Goal: Information Seeking & Learning: Find specific fact

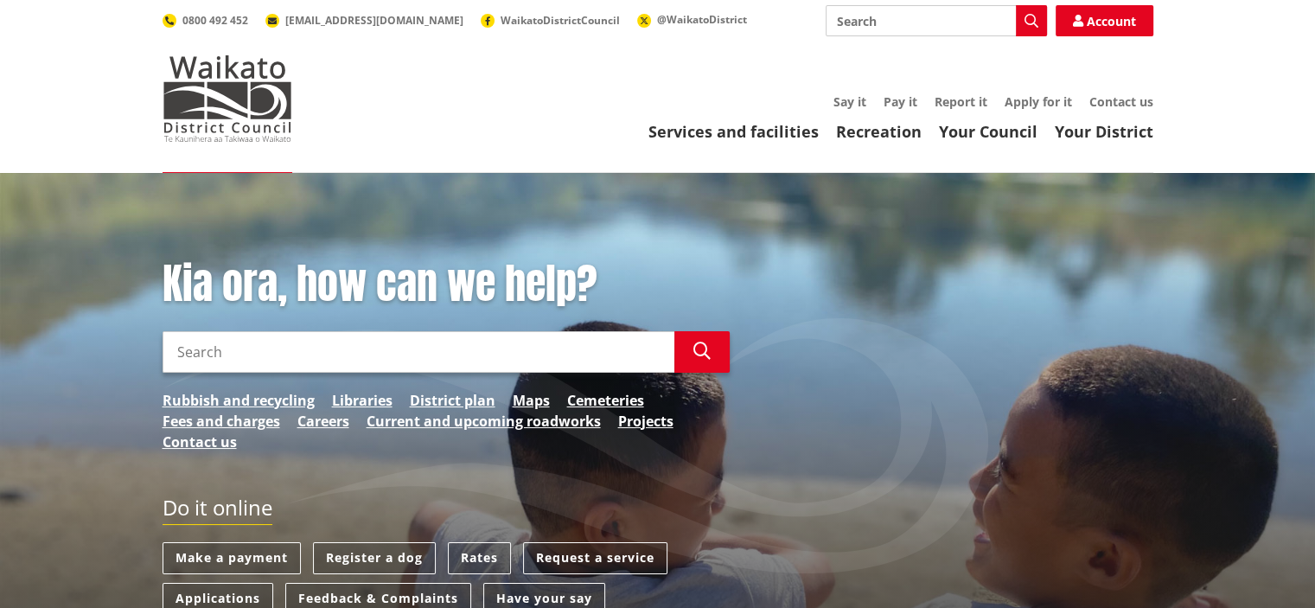
scroll to position [173, 0]
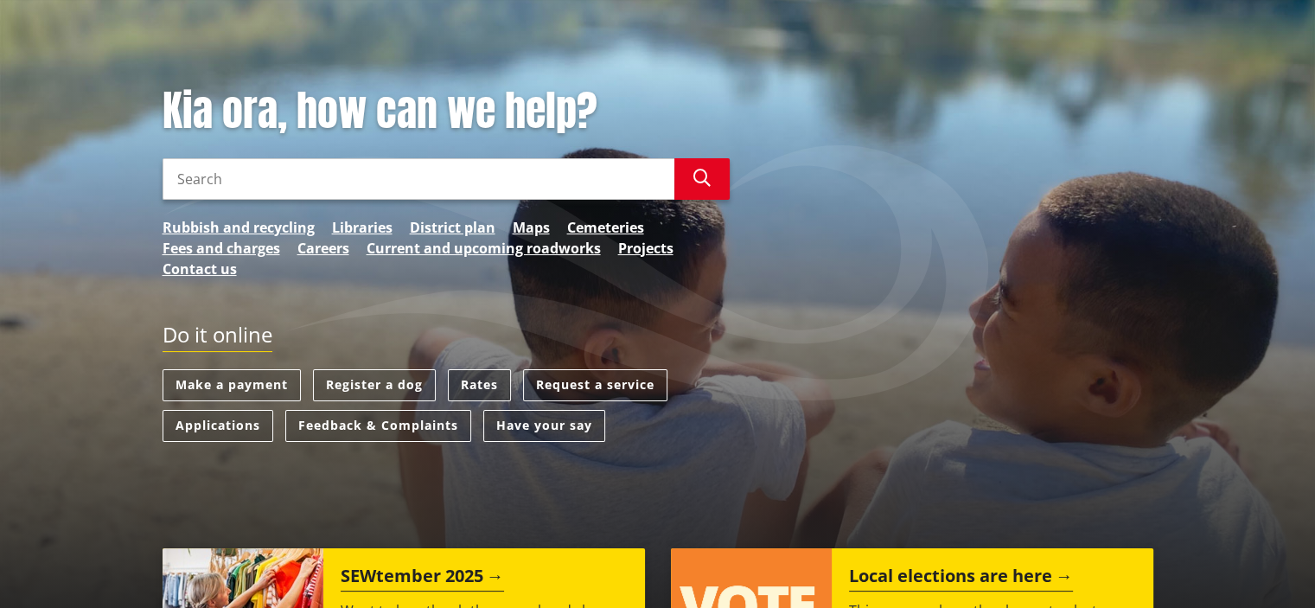
click at [469, 376] on link "Rates" at bounding box center [479, 385] width 63 height 32
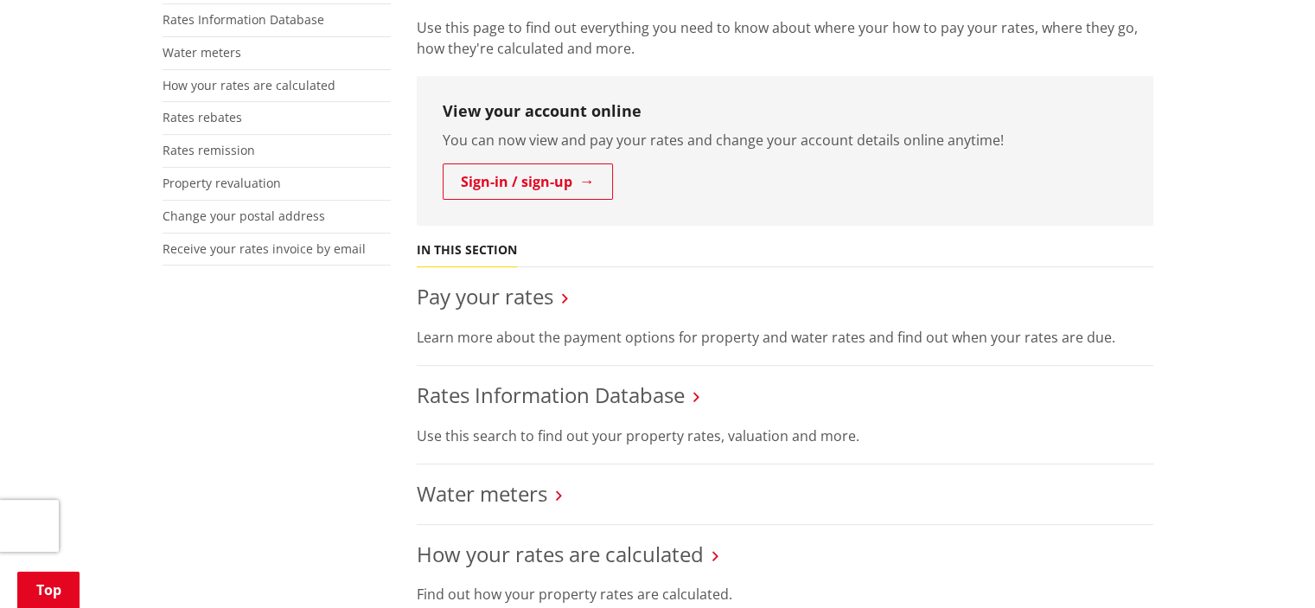
scroll to position [432, 0]
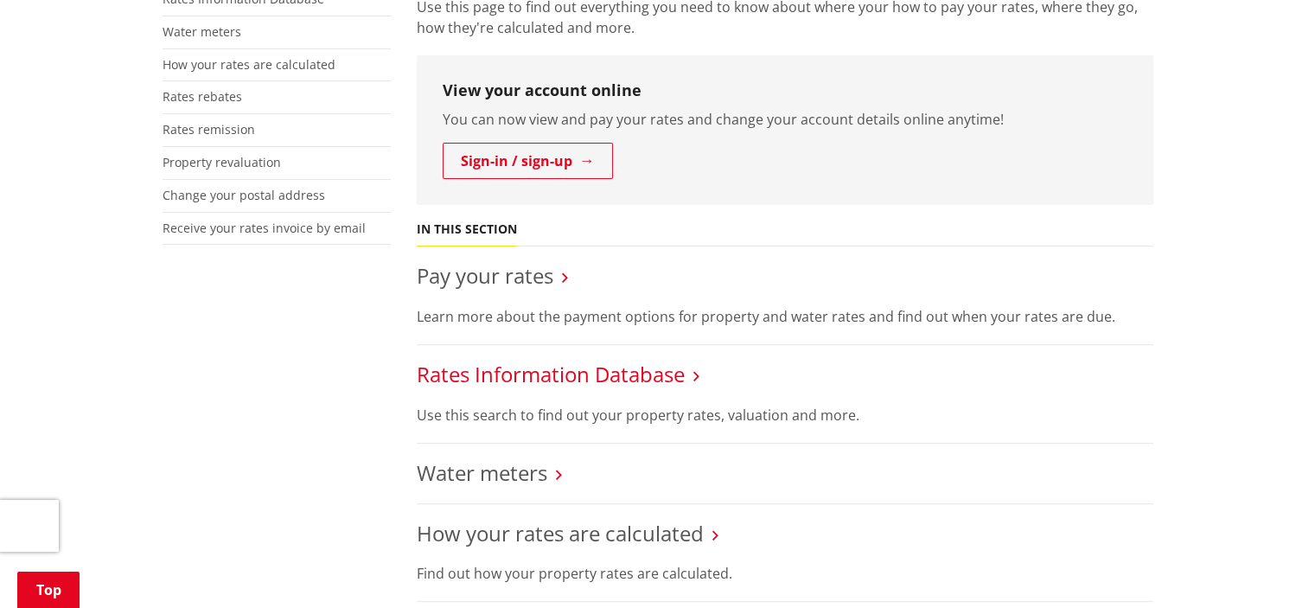
click at [565, 373] on link "Rates Information Database" at bounding box center [551, 374] width 268 height 29
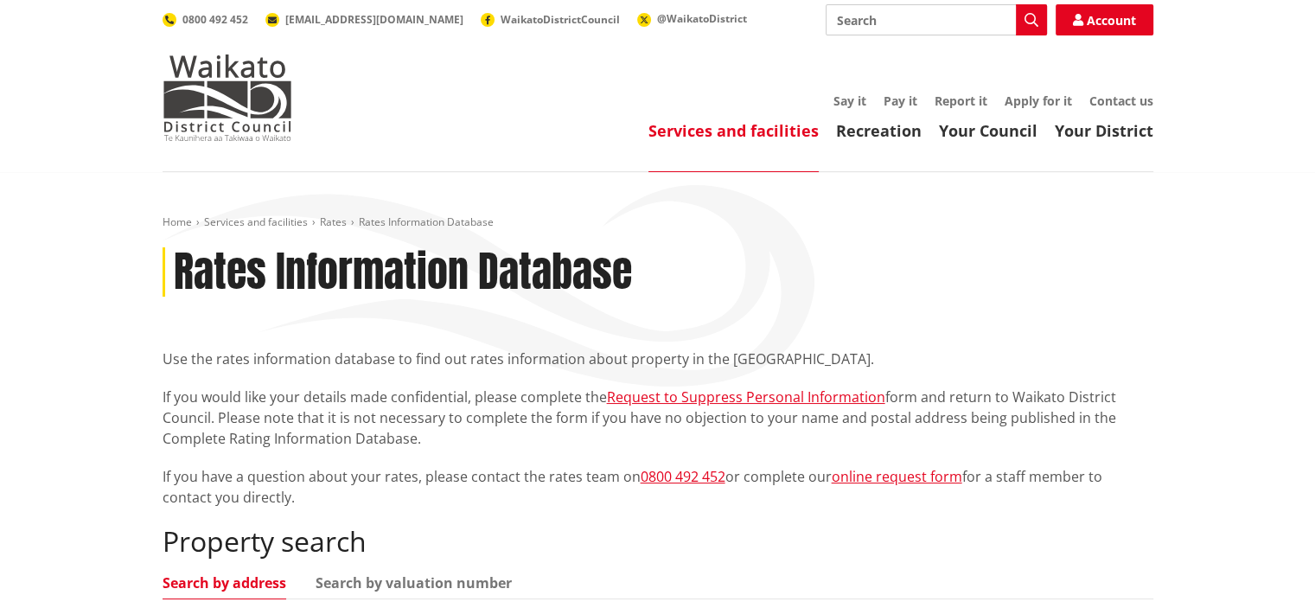
scroll to position [173, 0]
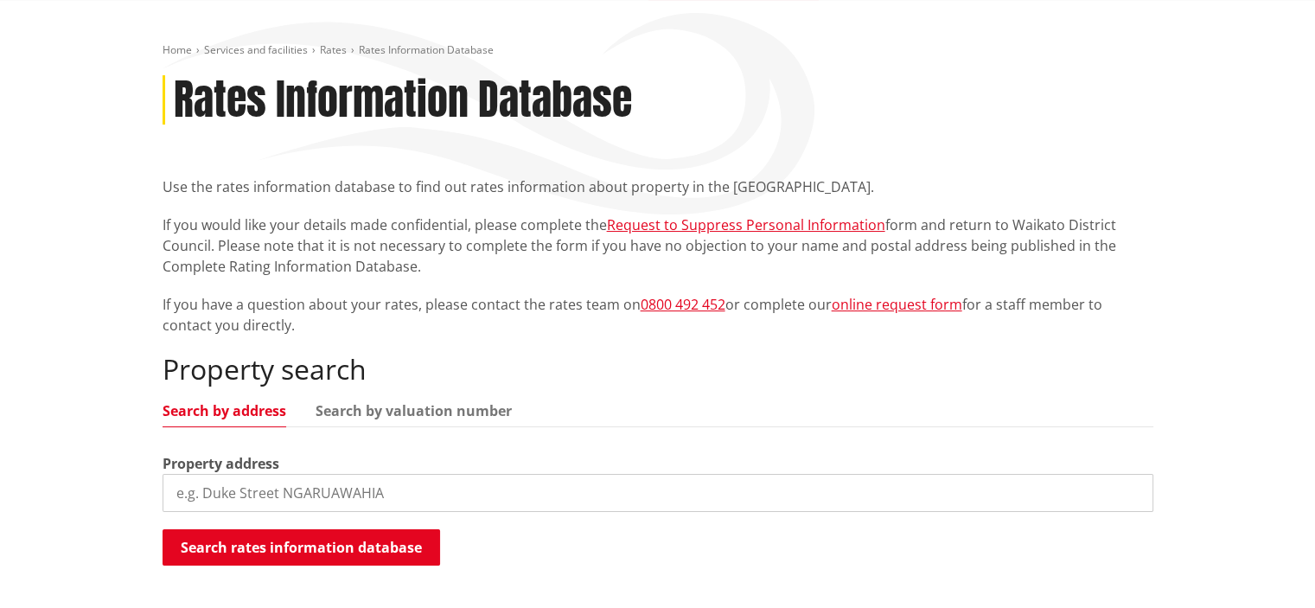
click at [271, 497] on input "search" at bounding box center [658, 493] width 991 height 38
type input "5d craighall"
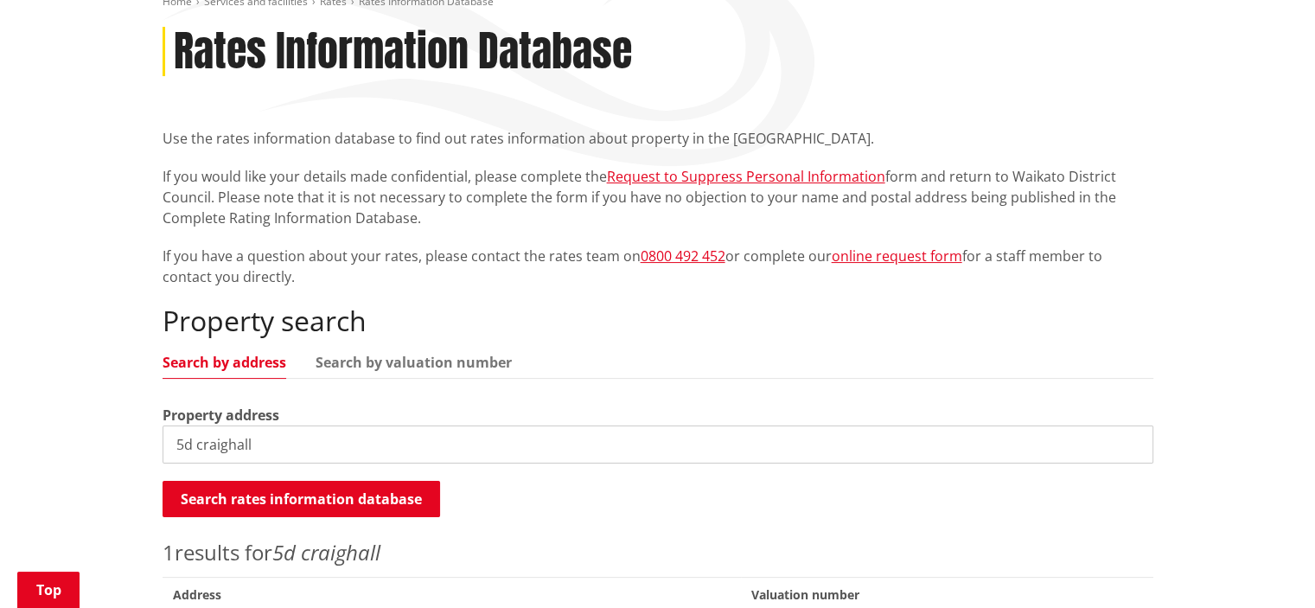
scroll to position [346, 0]
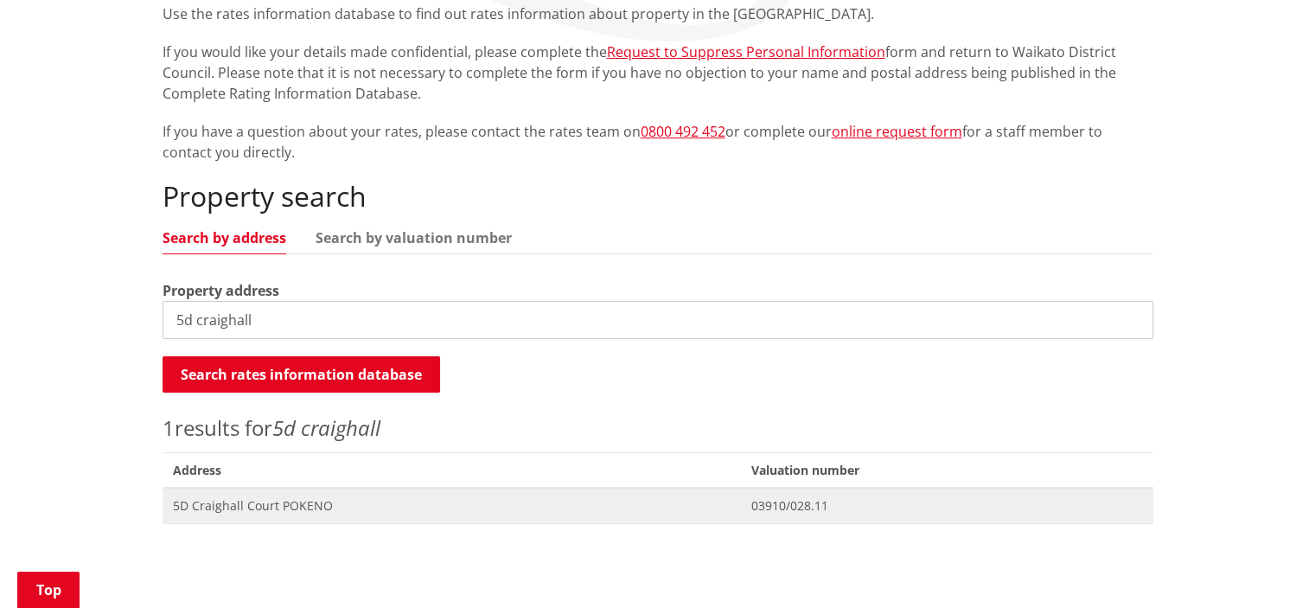
click at [237, 515] on span "Address 5D Craighall Court POKENO" at bounding box center [452, 505] width 578 height 35
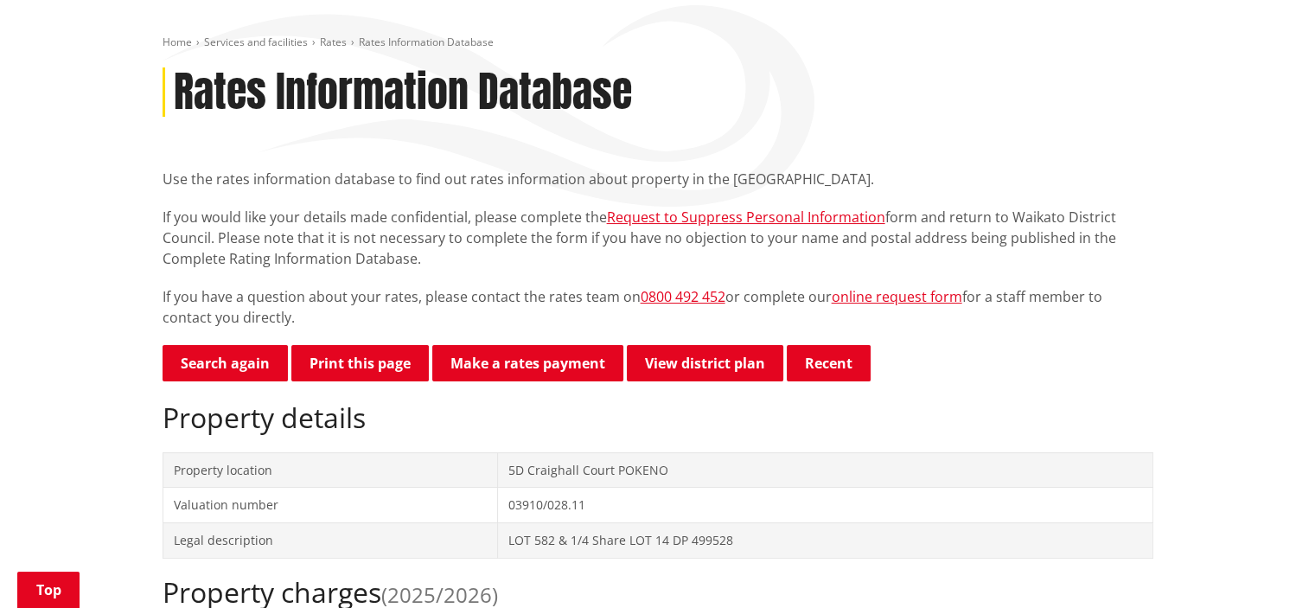
scroll to position [173, 0]
